Goal: Information Seeking & Learning: Compare options

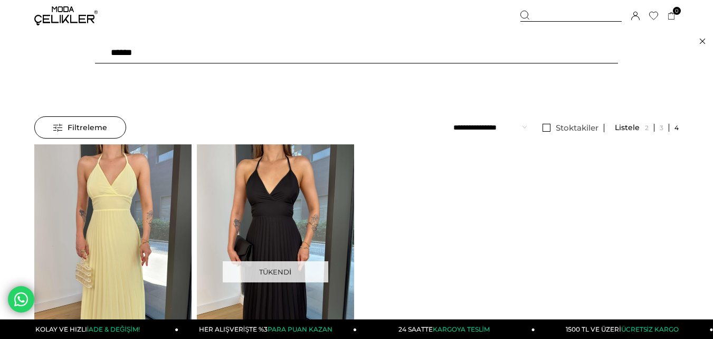
click at [167, 59] on input "******" at bounding box center [356, 52] width 523 height 21
type input "******"
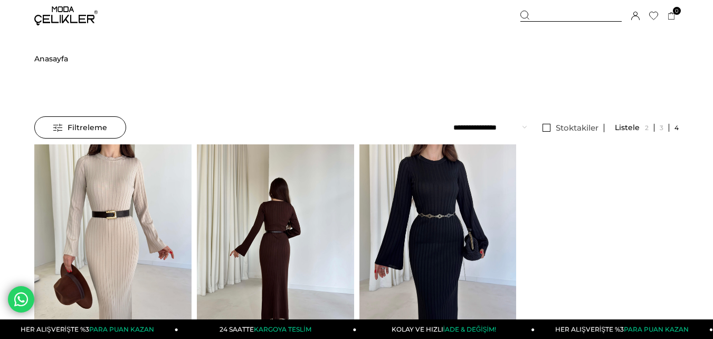
drag, startPoint x: 0, startPoint y: 0, endPoint x: 279, endPoint y: 214, distance: 352.2
click at [278, 213] on img at bounding box center [275, 249] width 157 height 210
drag, startPoint x: 279, startPoint y: 214, endPoint x: 231, endPoint y: 84, distance: 139.2
click at [279, 215] on img at bounding box center [275, 249] width 157 height 210
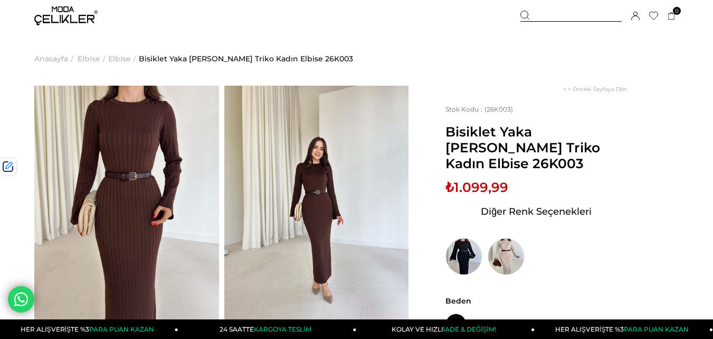
drag, startPoint x: 558, startPoint y: 13, endPoint x: 290, endPoint y: 69, distance: 273.4
click at [557, 13] on div at bounding box center [571, 16] width 101 height 11
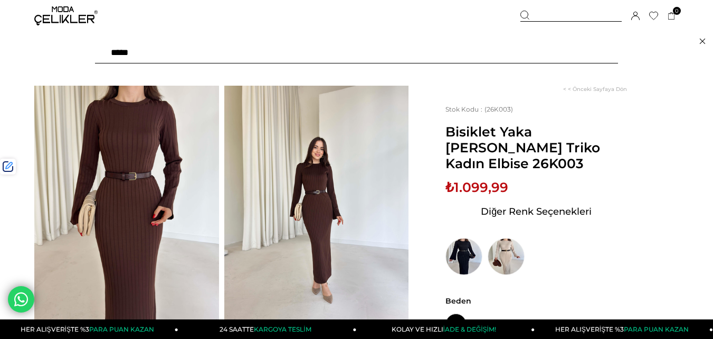
click at [261, 44] on input "text" at bounding box center [356, 52] width 523 height 21
click at [257, 57] on input "text" at bounding box center [356, 52] width 523 height 21
type input "*****"
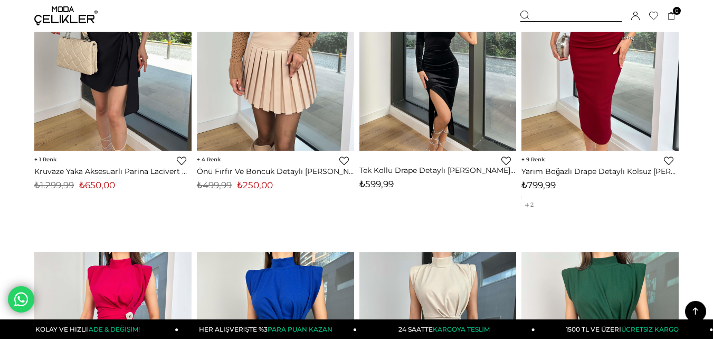
scroll to position [2324, 0]
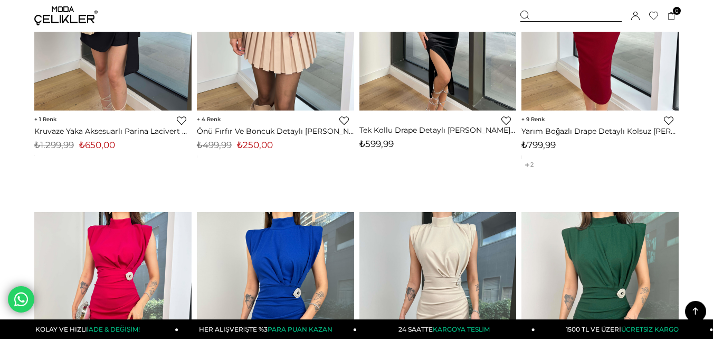
click at [55, 18] on img at bounding box center [65, 15] width 63 height 19
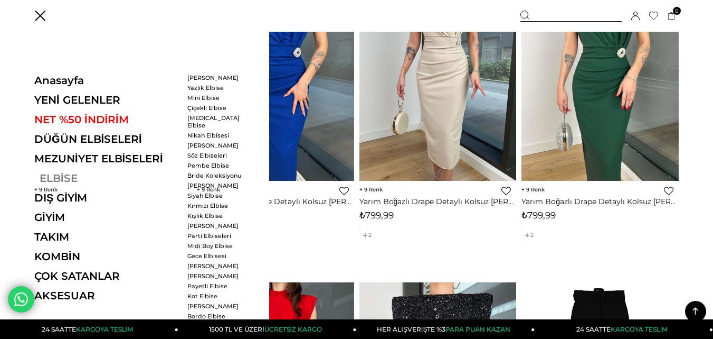
scroll to position [2693, 0]
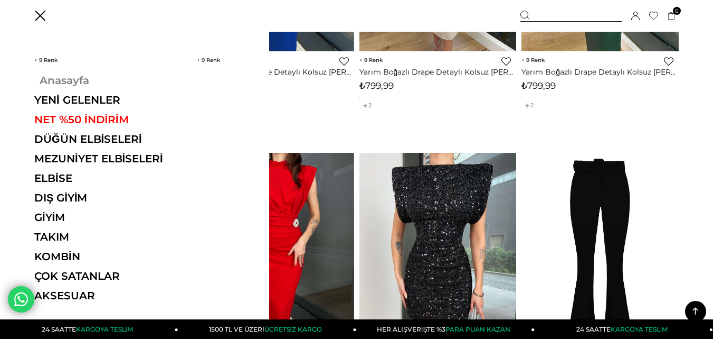
click at [59, 80] on link "Anasayfa" at bounding box center [106, 80] width 145 height 13
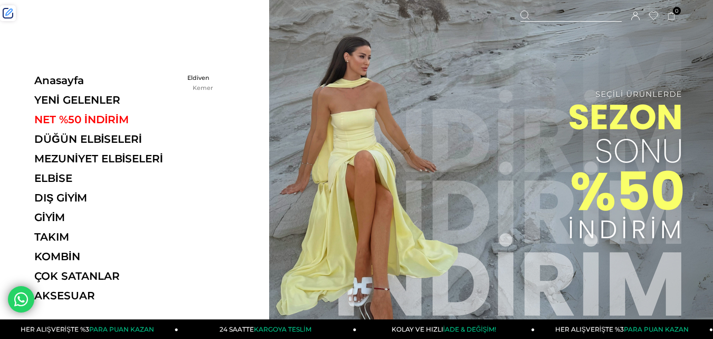
click at [204, 86] on link "Kemer" at bounding box center [217, 87] width 61 height 7
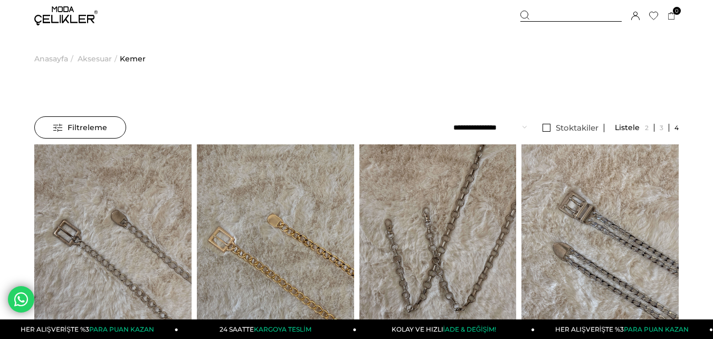
drag, startPoint x: 543, startPoint y: 19, endPoint x: 466, endPoint y: 27, distance: 77.5
click at [529, 16] on div at bounding box center [571, 16] width 101 height 11
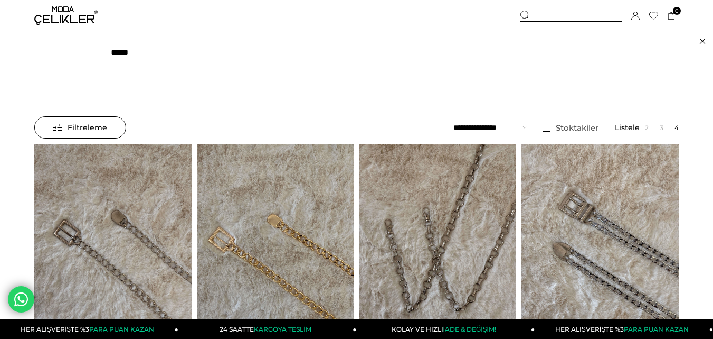
click at [200, 57] on input "text" at bounding box center [356, 52] width 523 height 21
type input "****"
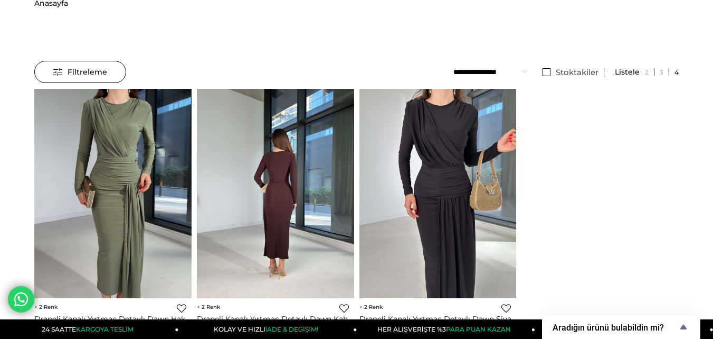
scroll to position [106, 0]
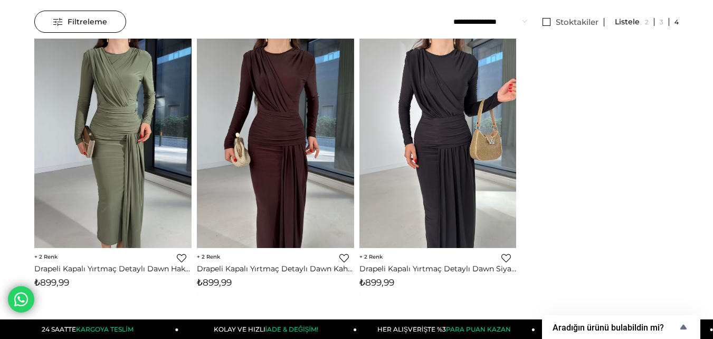
click at [224, 284] on span "₺899,99" at bounding box center [214, 282] width 35 height 11
copy span "899,99"
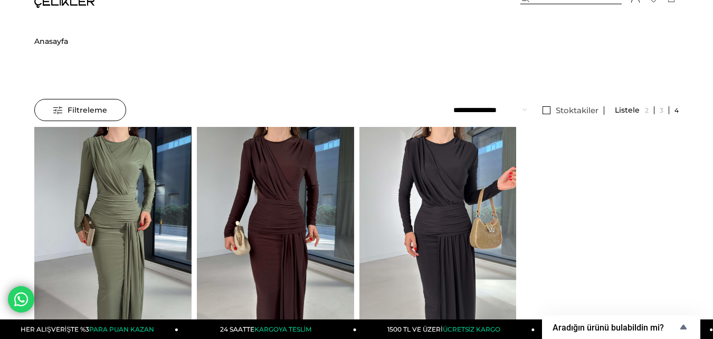
scroll to position [0, 0]
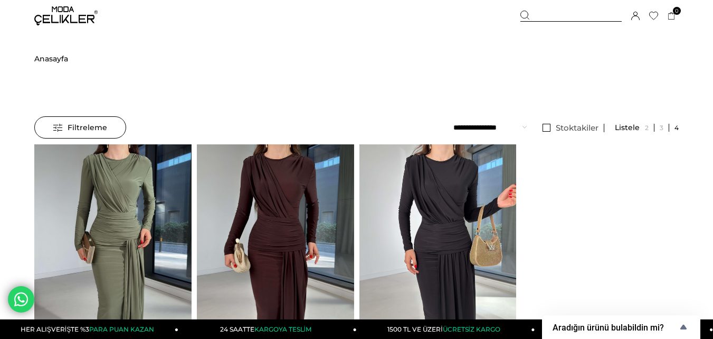
click at [572, 14] on div at bounding box center [571, 16] width 101 height 11
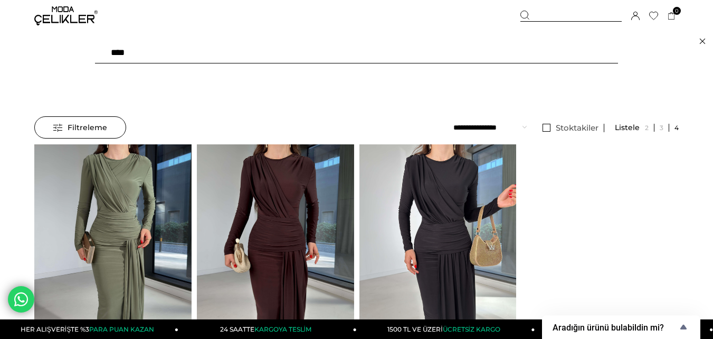
click at [289, 54] on input "****" at bounding box center [356, 52] width 523 height 21
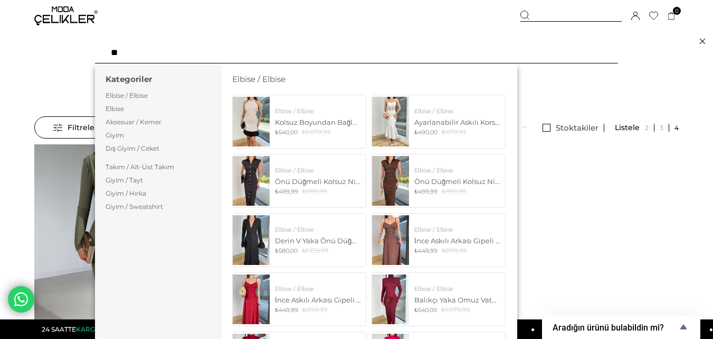
type input "*"
type input "***"
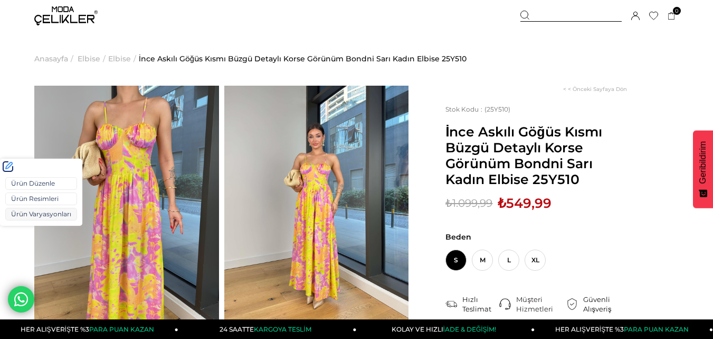
click at [29, 213] on link "Ürün Varyasyonları" at bounding box center [41, 214] width 72 height 13
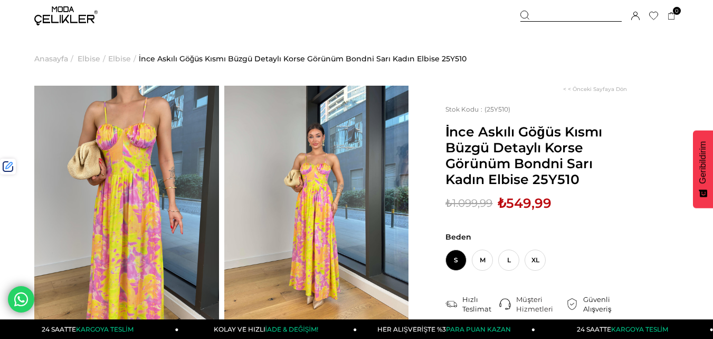
drag, startPoint x: 568, startPoint y: 15, endPoint x: 325, endPoint y: 55, distance: 246.2
click at [565, 14] on div at bounding box center [571, 16] width 101 height 11
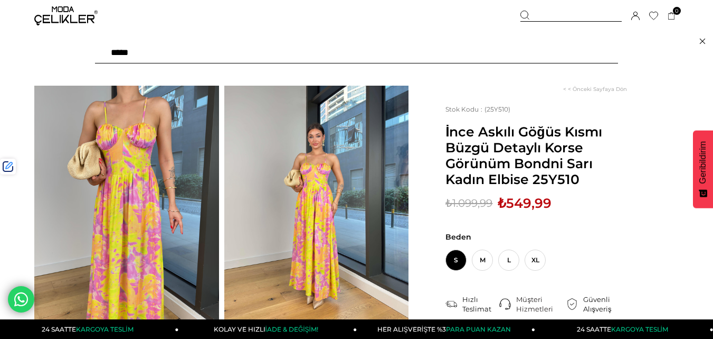
click at [267, 53] on input "text" at bounding box center [356, 52] width 523 height 21
type input "******"
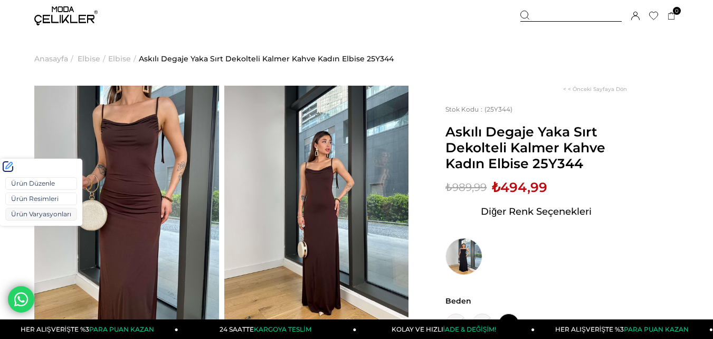
click at [30, 213] on link "Ürün Varyasyonları" at bounding box center [41, 214] width 72 height 13
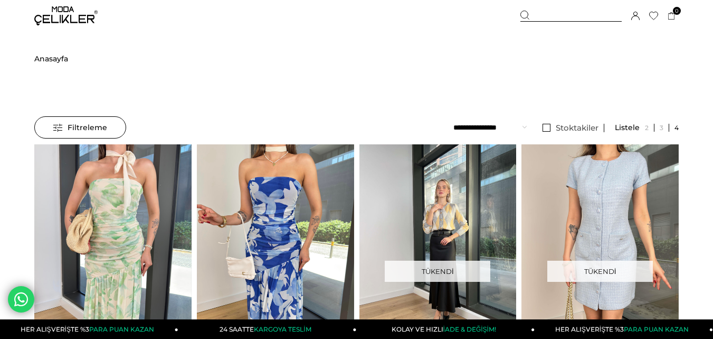
click at [124, 205] on div at bounding box center [113, 248] width 472 height 209
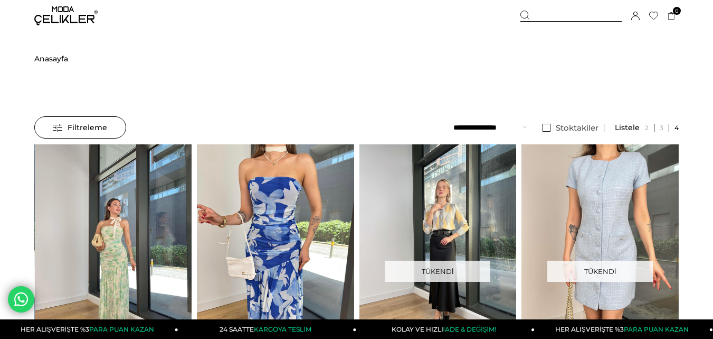
click at [124, 205] on img at bounding box center [113, 249] width 157 height 210
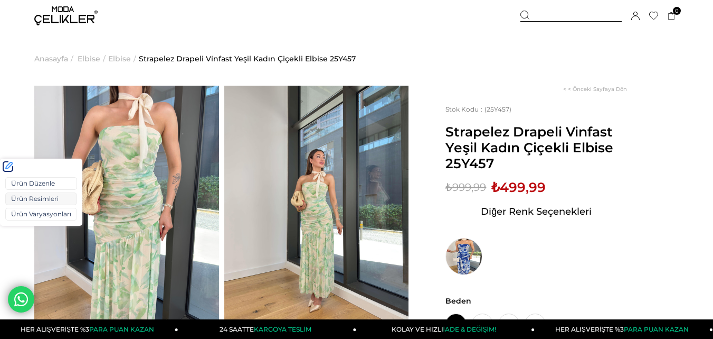
click at [23, 213] on link "Ürün Varyasyonları" at bounding box center [41, 214] width 72 height 13
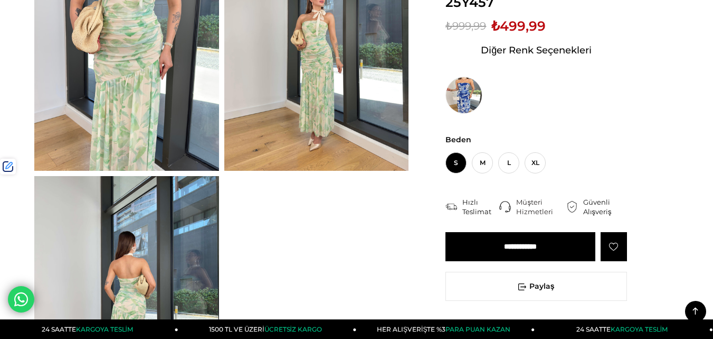
scroll to position [158, 0]
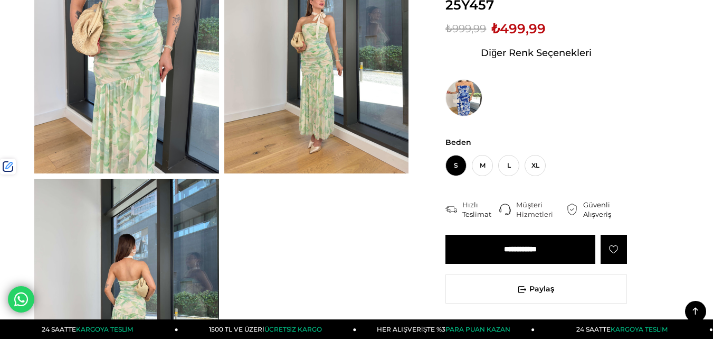
click at [138, 92] on img at bounding box center [126, 50] width 185 height 246
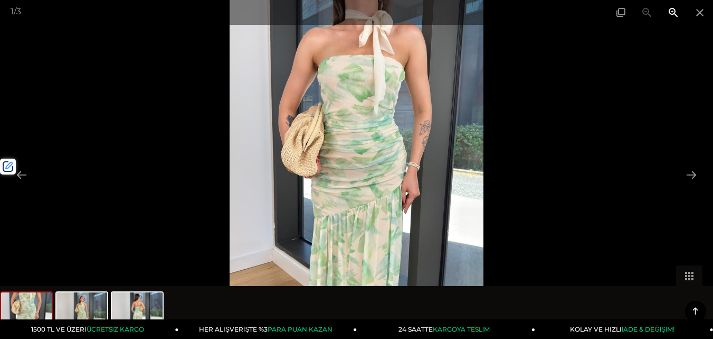
click at [677, 12] on span at bounding box center [674, 12] width 26 height 25
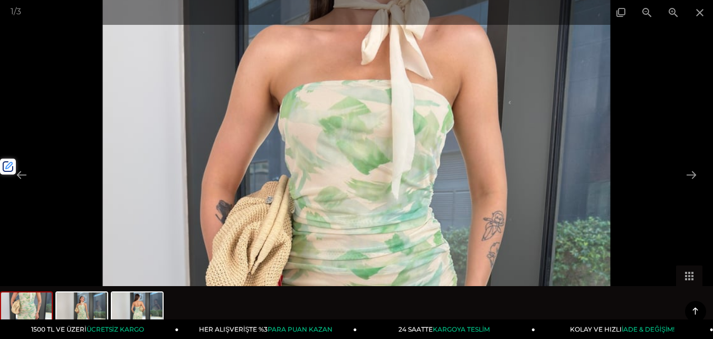
drag, startPoint x: 515, startPoint y: 127, endPoint x: 509, endPoint y: 248, distance: 121.1
click at [509, 248] on img at bounding box center [356, 308] width 508 height 677
click at [696, 175] on button at bounding box center [692, 174] width 22 height 21
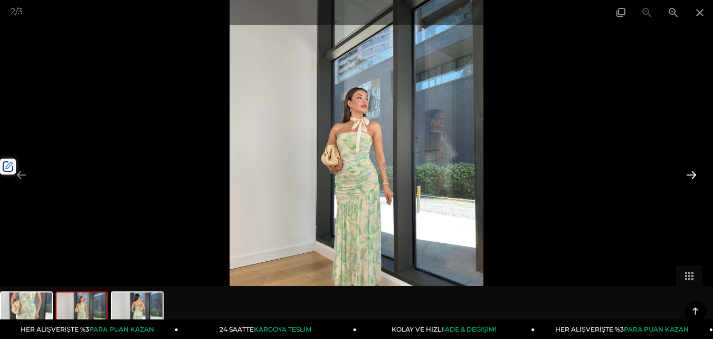
click at [695, 174] on button at bounding box center [692, 174] width 22 height 21
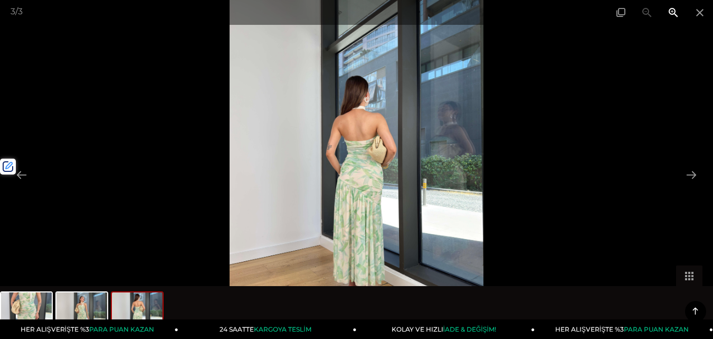
click at [674, 14] on span at bounding box center [674, 12] width 26 height 25
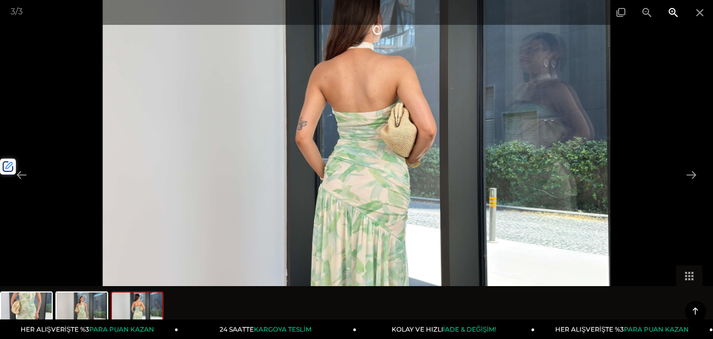
click at [674, 14] on span at bounding box center [674, 12] width 26 height 25
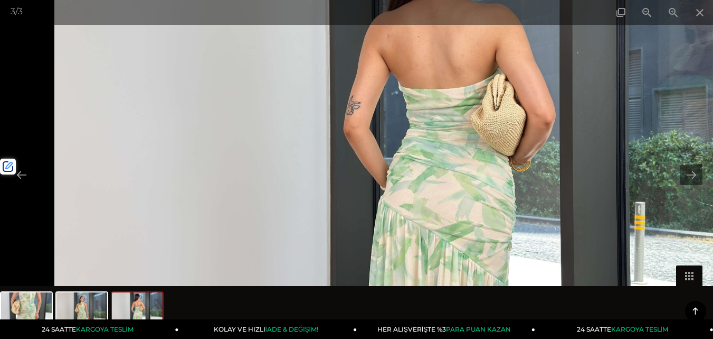
drag, startPoint x: 396, startPoint y: 244, endPoint x: 475, endPoint y: 249, distance: 78.8
click at [475, 249] on img at bounding box center [435, 174] width 762 height 1016
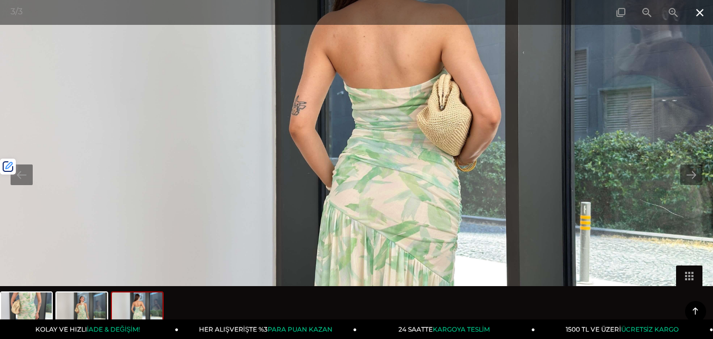
click at [702, 17] on span at bounding box center [700, 12] width 26 height 25
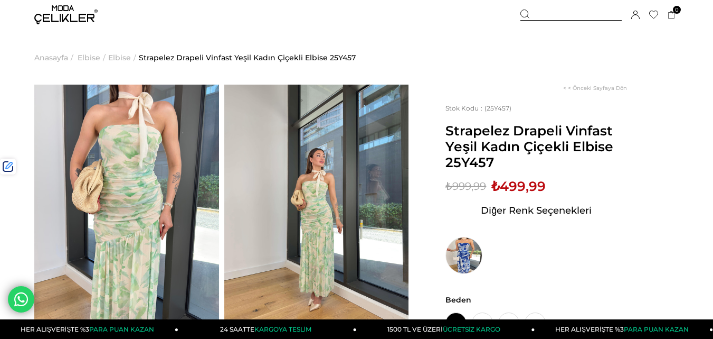
scroll to position [0, 0]
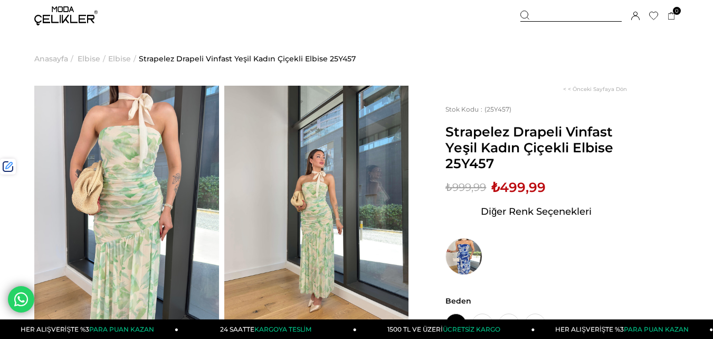
click at [469, 166] on span "Strapelez Drapeli Vinfast Yeşil Kadın Çiçekli Elbise 25Y457" at bounding box center [537, 148] width 182 height 48
copy span "25Y457"
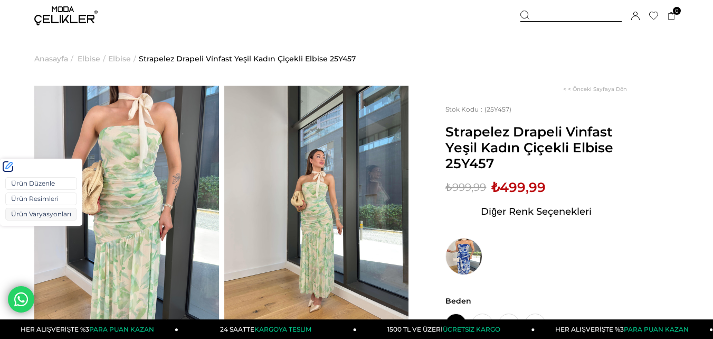
click at [26, 215] on link "Ürün Varyasyonları" at bounding box center [41, 214] width 72 height 13
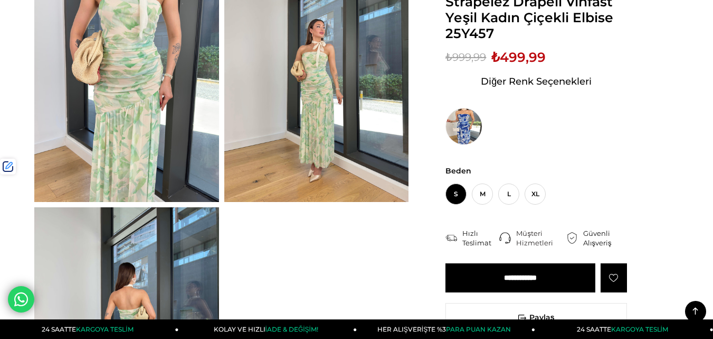
scroll to position [106, 0]
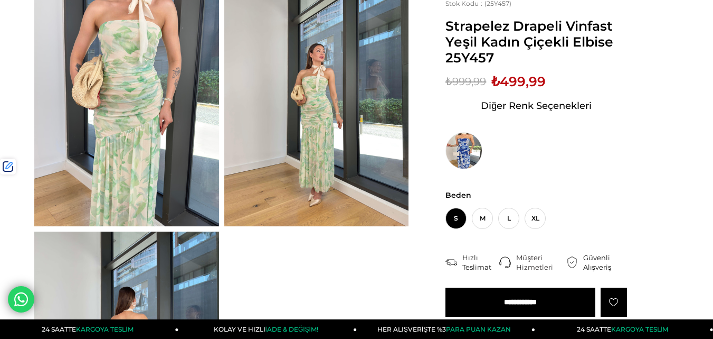
click at [522, 82] on span "₺499,99" at bounding box center [519, 81] width 54 height 16
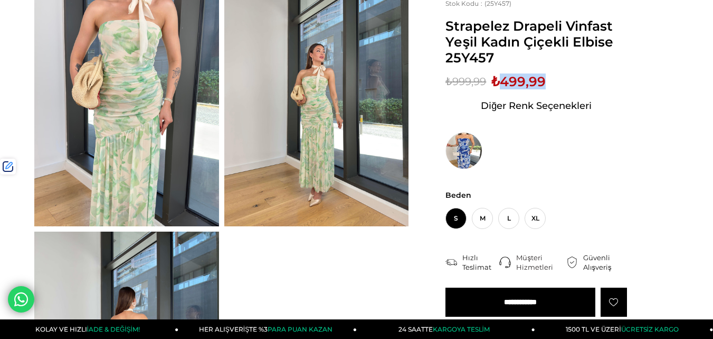
copy span "499,99"
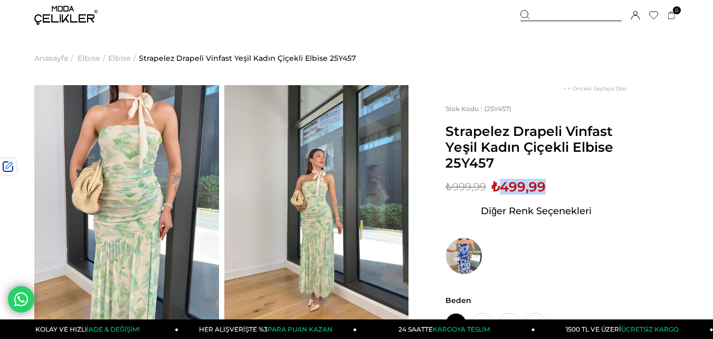
scroll to position [0, 0]
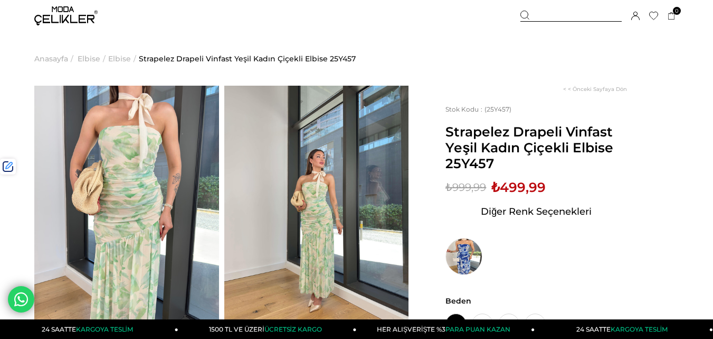
click at [552, 16] on div at bounding box center [571, 16] width 101 height 11
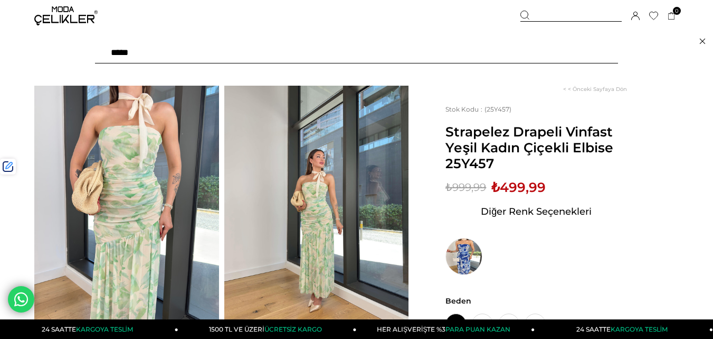
click at [227, 58] on input "text" at bounding box center [356, 52] width 523 height 21
type input "*****"
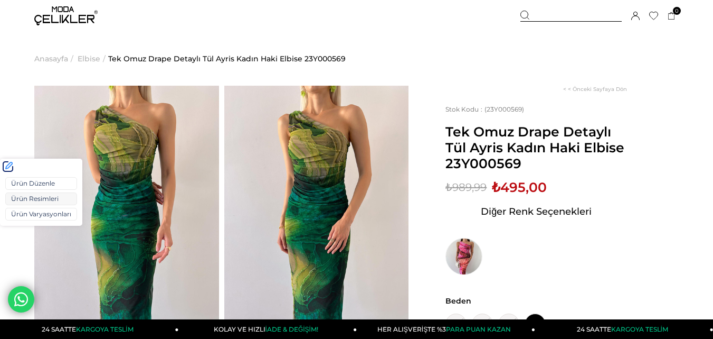
click at [21, 216] on link "Ürün Varyasyonları" at bounding box center [41, 214] width 72 height 13
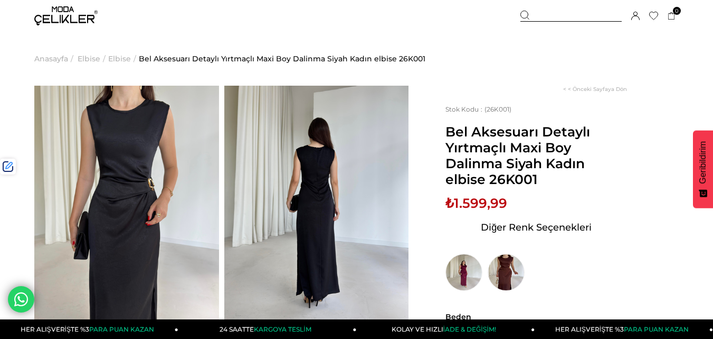
click at [514, 205] on div "Stok Kodu (26K001) Bel Aksesuarı Detaylı Yırtmaçlı Maxi Boy Dalinma Siyah Kadın…" at bounding box center [537, 197] width 182 height 185
click at [524, 205] on div "Sepetteki Son Fiyat Fiyat : ₺1.599,99 (KDV Dahil) Sepet Fiyatı : Diğer Renk Seç…" at bounding box center [537, 243] width 182 height 96
drag, startPoint x: 461, startPoint y: 200, endPoint x: 454, endPoint y: 200, distance: 6.9
click at [454, 200] on div "Sepetteki Son Fiyat Fiyat : ₺1.599,99 (KDV Dahil) Sepet Fiyatı : Diğer Renk Seç…" at bounding box center [537, 243] width 182 height 96
copy div "1.599,99 (KDV Dahil) Sepet Fiyatı :"
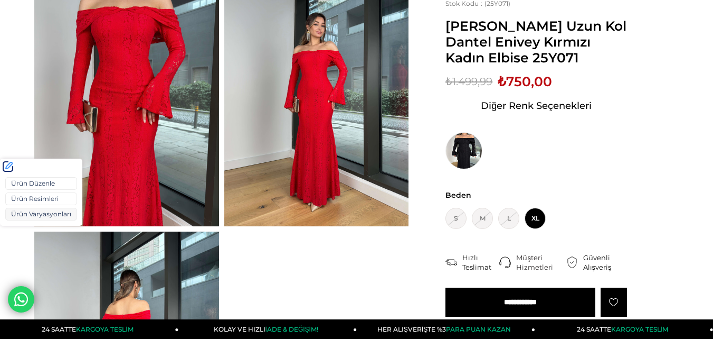
click at [27, 217] on link "Ürün Varyasyonları" at bounding box center [41, 214] width 72 height 13
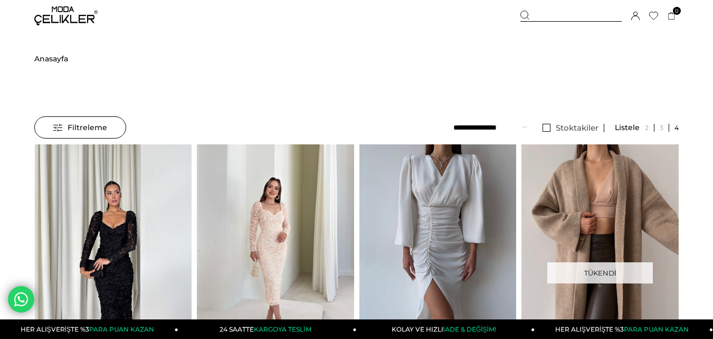
click at [116, 208] on img at bounding box center [112, 249] width 157 height 210
click at [116, 208] on div at bounding box center [34, 248] width 629 height 209
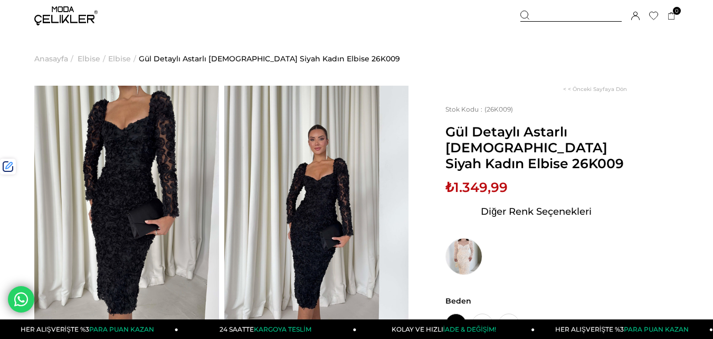
click at [481, 186] on span "₺1.349,99" at bounding box center [477, 187] width 62 height 16
copy span "1.349,99"
